Goal: Information Seeking & Learning: Find specific page/section

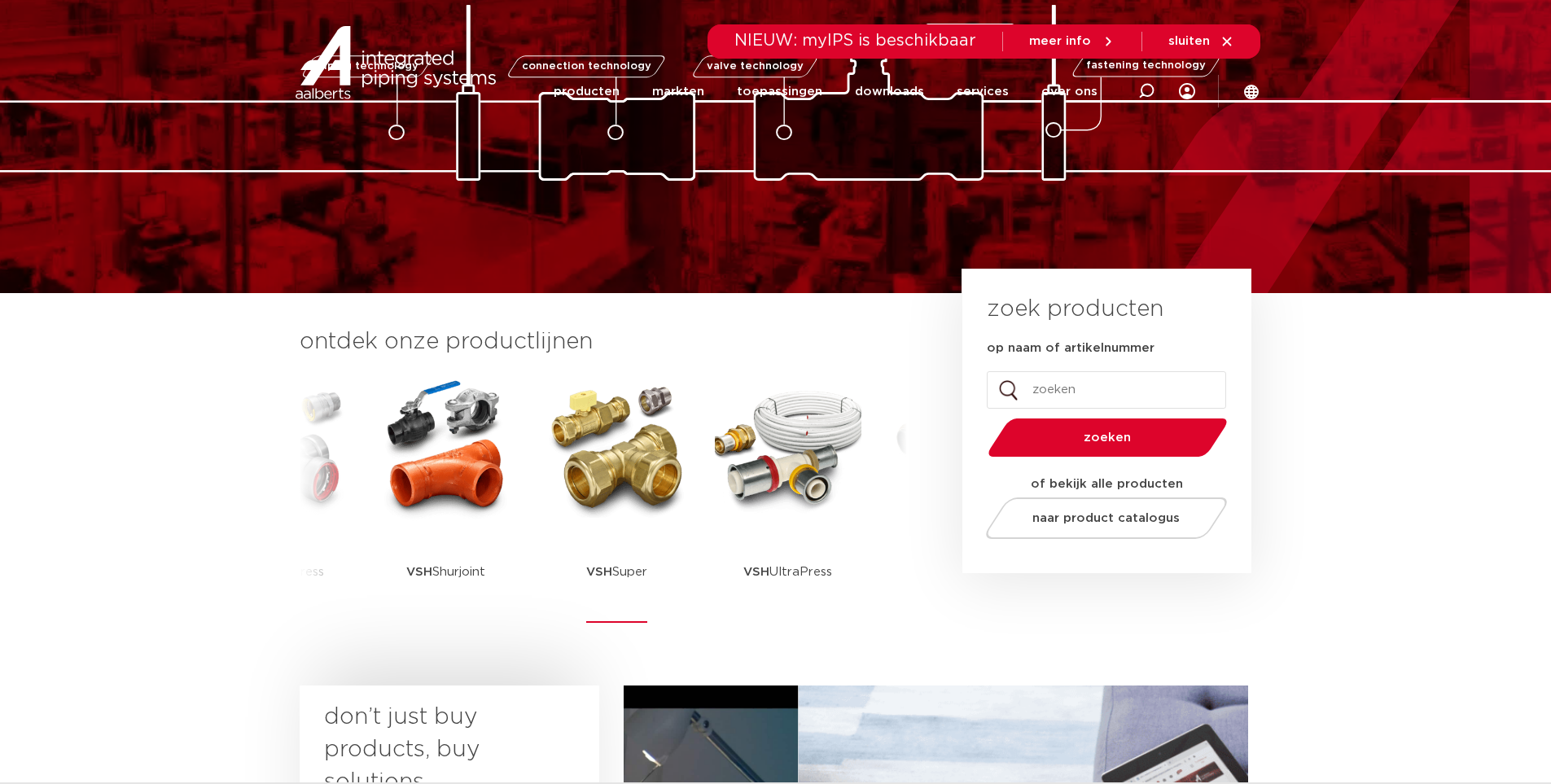
click at [643, 474] on img at bounding box center [617, 448] width 146 height 146
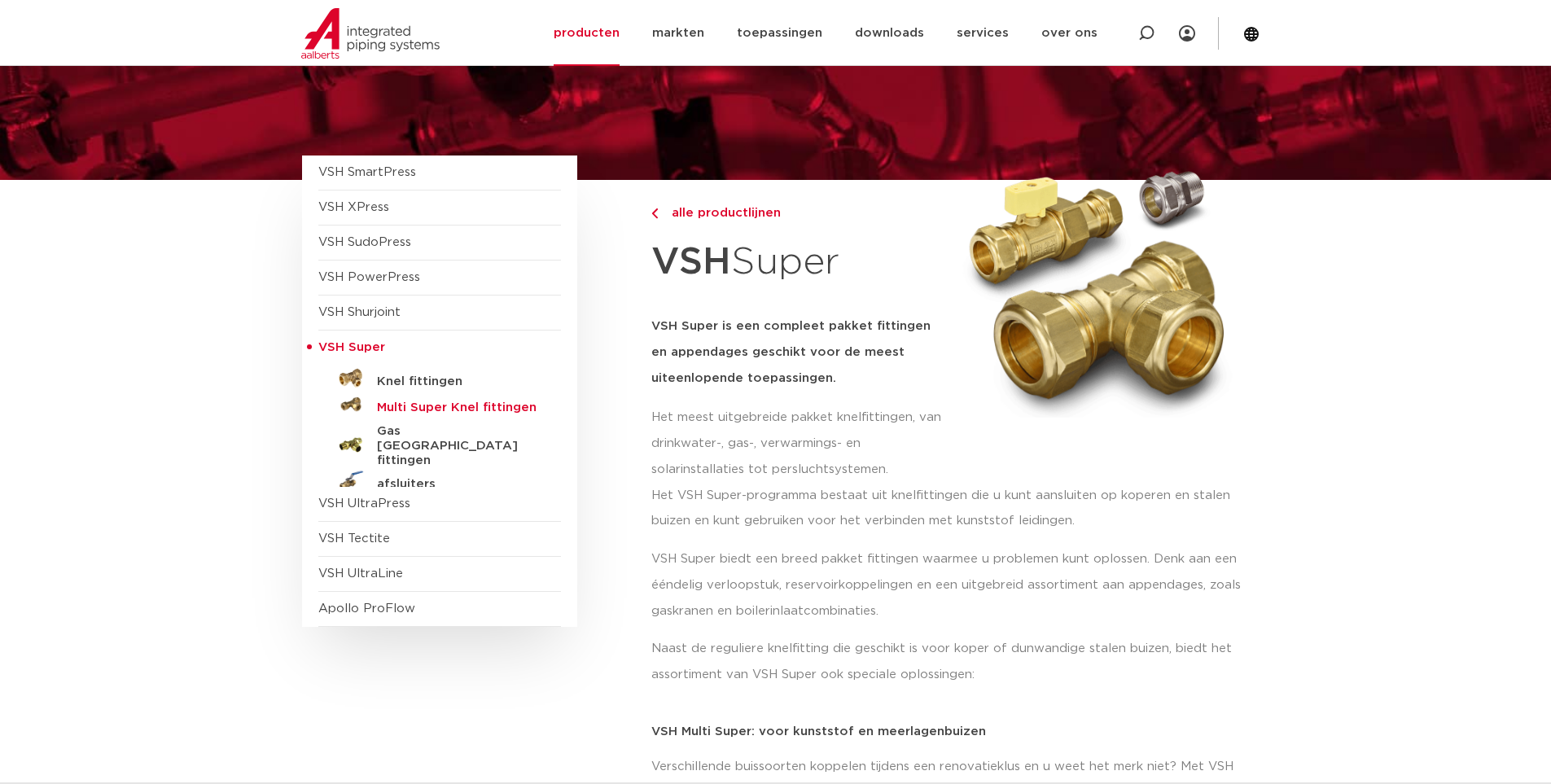
click at [440, 406] on h5 "Multi Super Knel fittingen" at bounding box center [458, 408] width 161 height 15
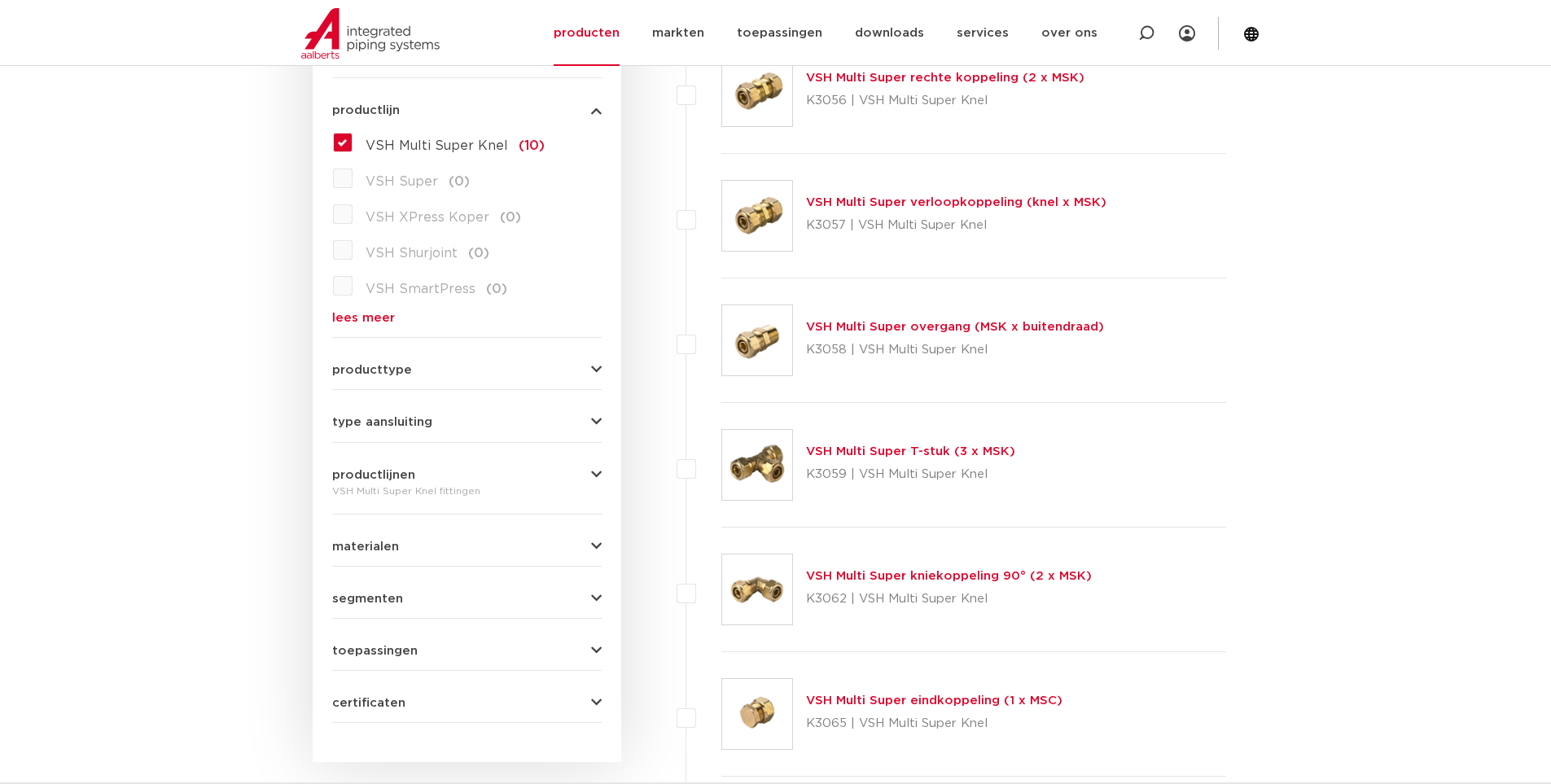
scroll to position [419, 0]
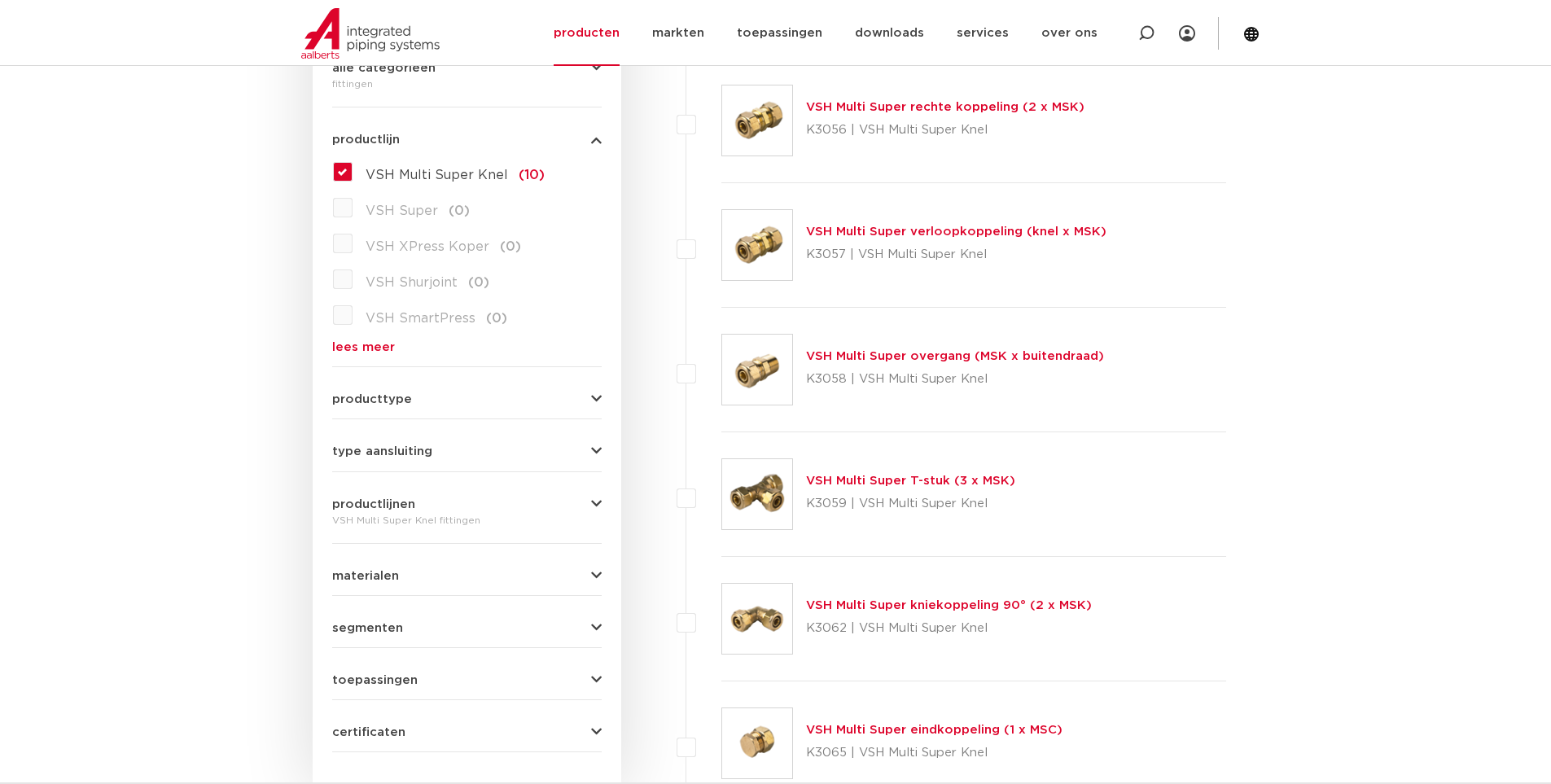
click at [352, 203] on label "VSH Super (0)" at bounding box center [410, 207] width 117 height 26
click at [352, 205] on label "VSH Super (0)" at bounding box center [410, 207] width 117 height 26
click at [352, 172] on label "VSH Multi Super Knel (10)" at bounding box center [448, 171] width 192 height 26
click at [0, 0] on input "VSH Multi Super Knel (10)" at bounding box center [0, 0] width 0 height 0
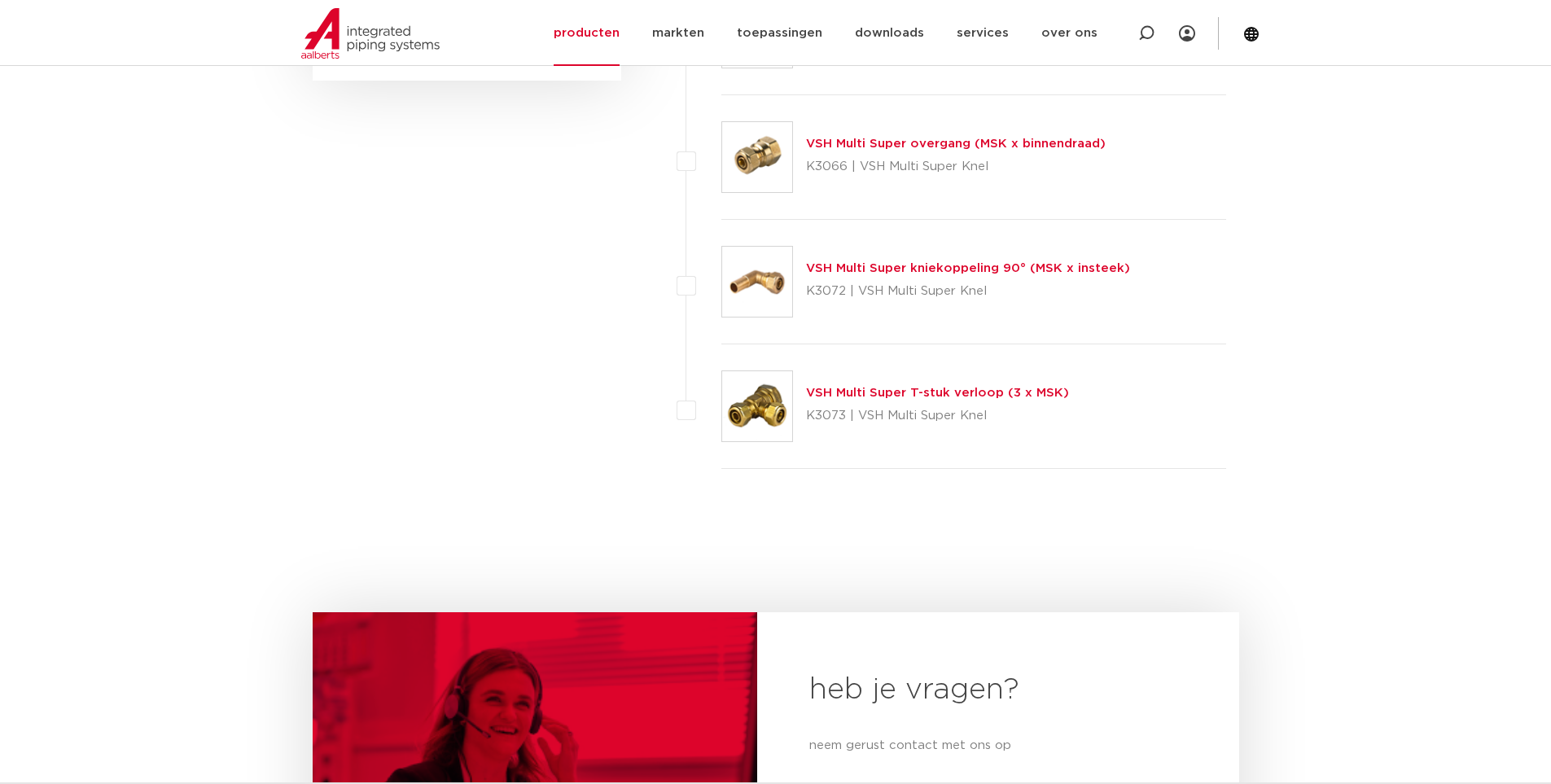
scroll to position [1151, 0]
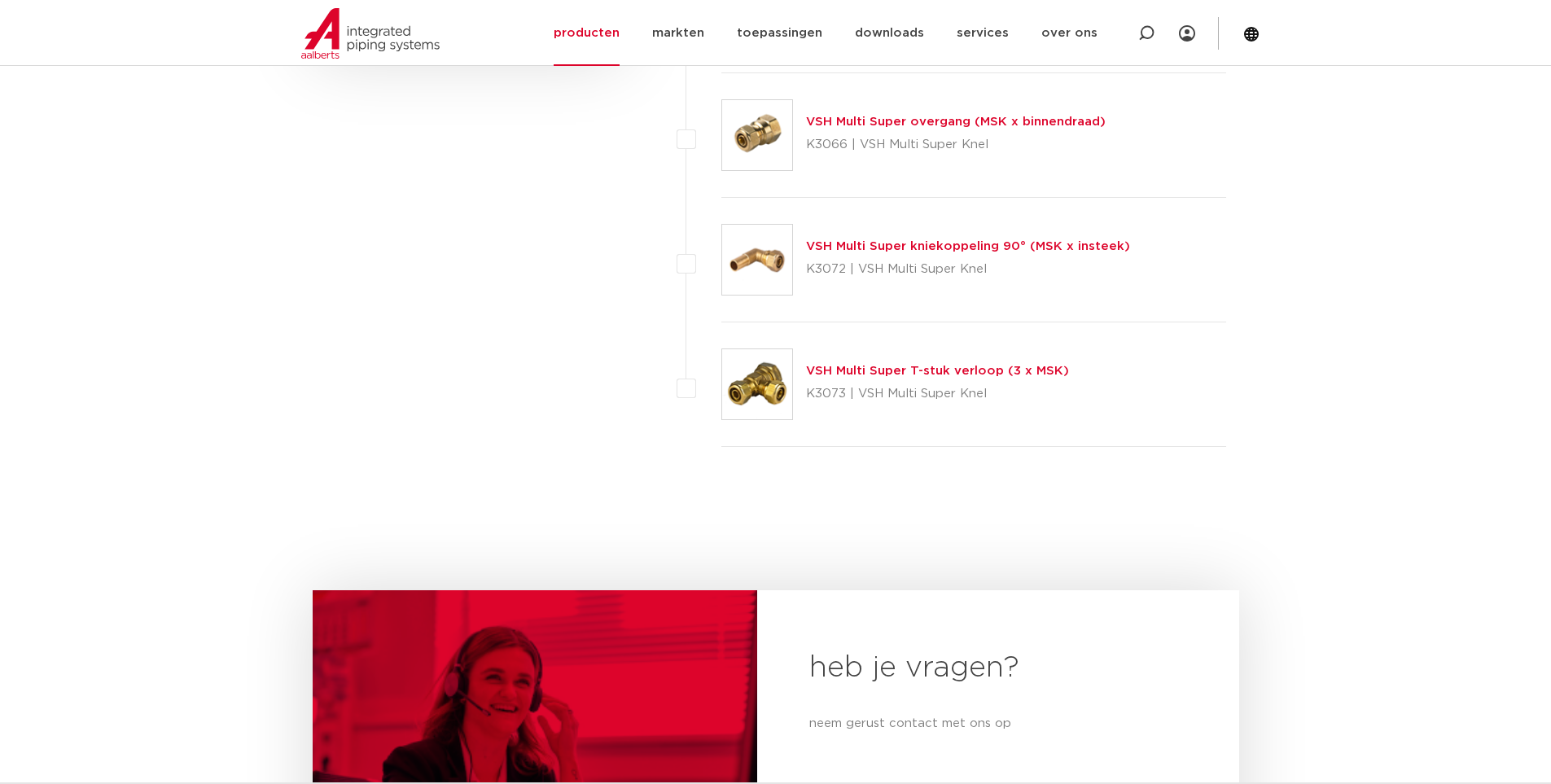
click at [749, 374] on img at bounding box center [757, 384] width 70 height 70
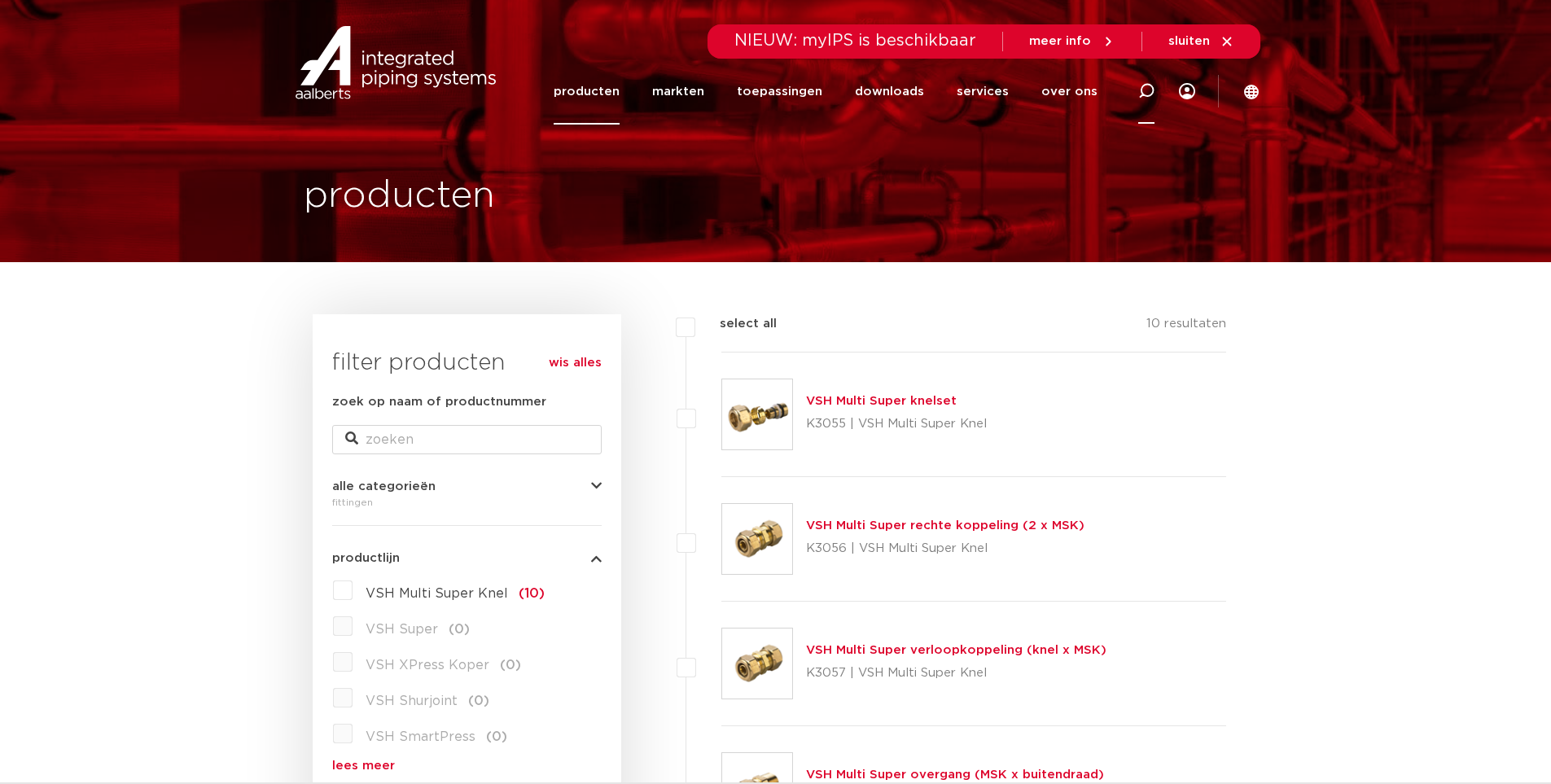
click at [1147, 87] on icon at bounding box center [1146, 91] width 17 height 17
click at [677, 89] on input "Zoeken" at bounding box center [911, 88] width 512 height 32
type input "Hoek koppeling"
click button "Zoeken" at bounding box center [0, 0] width 0 height 0
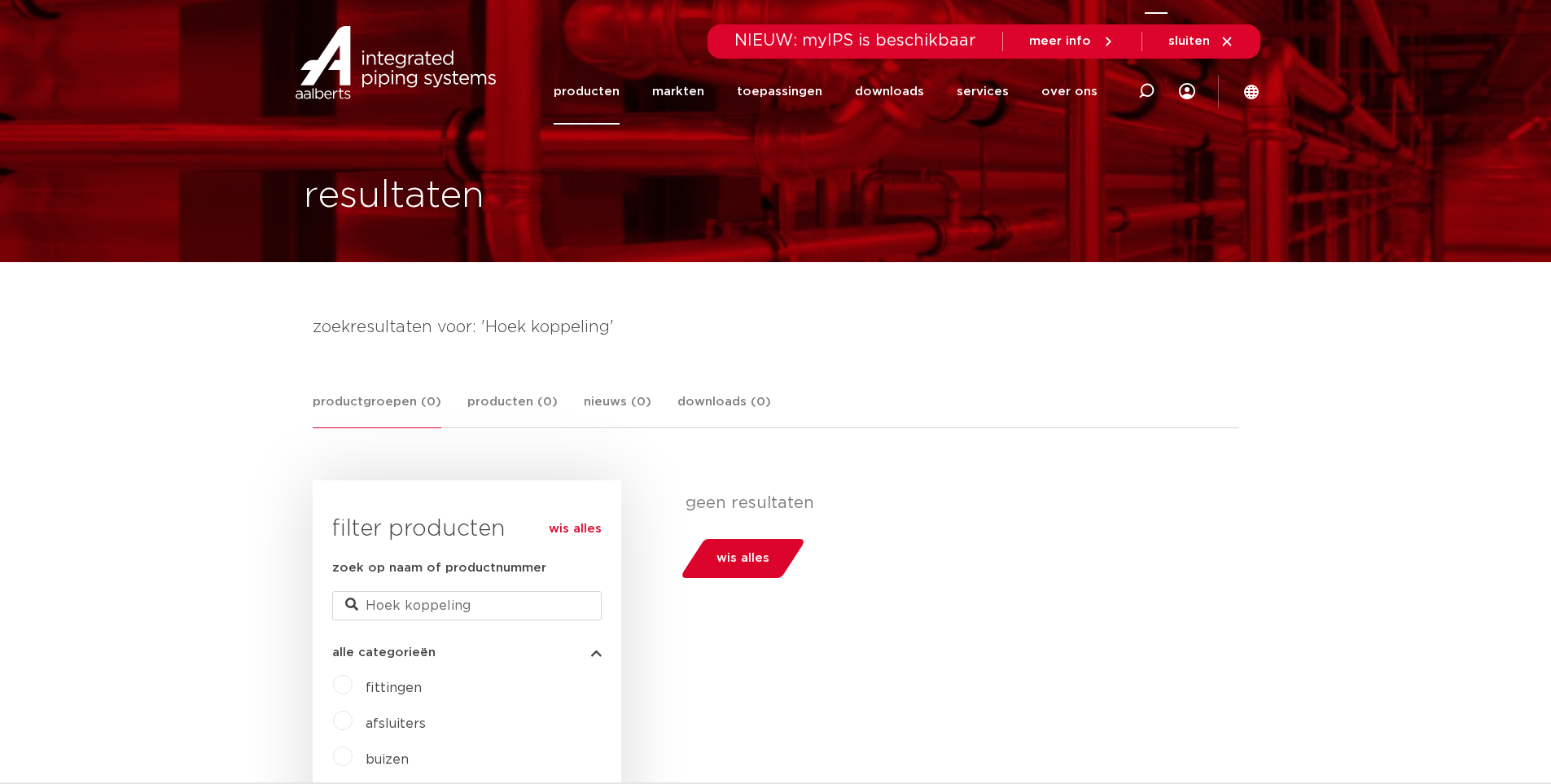
click at [1146, 81] on div at bounding box center [1146, 91] width 17 height 66
type input "drie weg knie"
click button "Zoeken" at bounding box center [0, 0] width 0 height 0
click at [737, 571] on link "wis alles" at bounding box center [742, 558] width 127 height 39
